Goal: Navigation & Orientation: Find specific page/section

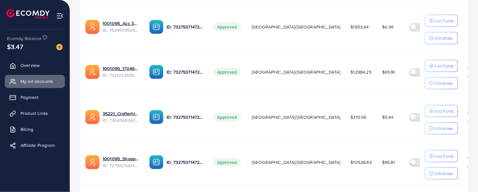
scroll to position [213, 0]
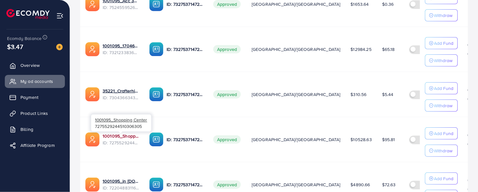
click at [125, 136] on link "1001095_Shopping Center" at bounding box center [121, 136] width 36 height 6
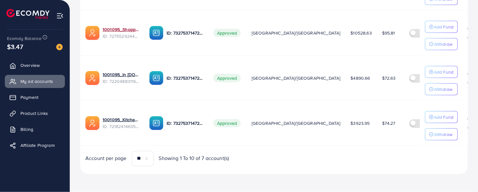
scroll to position [322, 0]
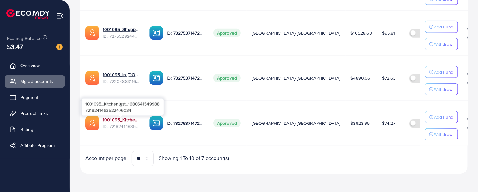
click at [115, 117] on link "1001095_Kitchenlyst_1680641549988" at bounding box center [121, 119] width 36 height 6
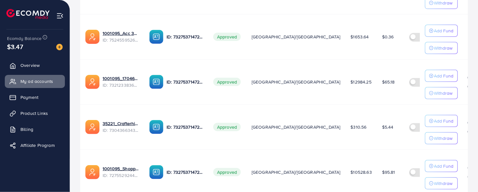
scroll to position [180, 0]
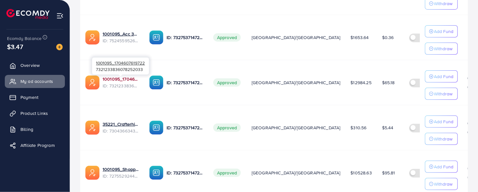
click at [121, 80] on link "1001095_1704607619722" at bounding box center [121, 79] width 36 height 6
